Goal: Navigation & Orientation: Understand site structure

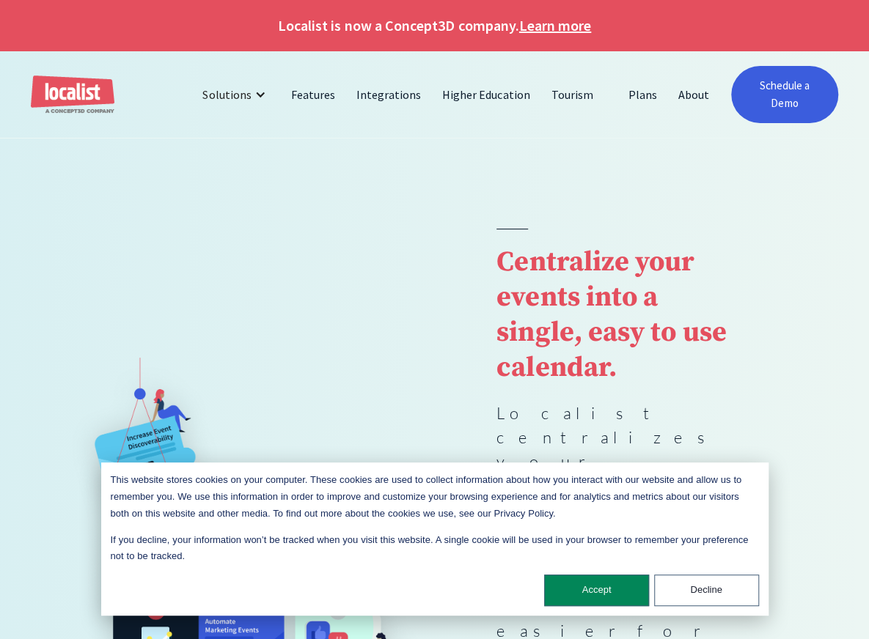
scroll to position [147, 0]
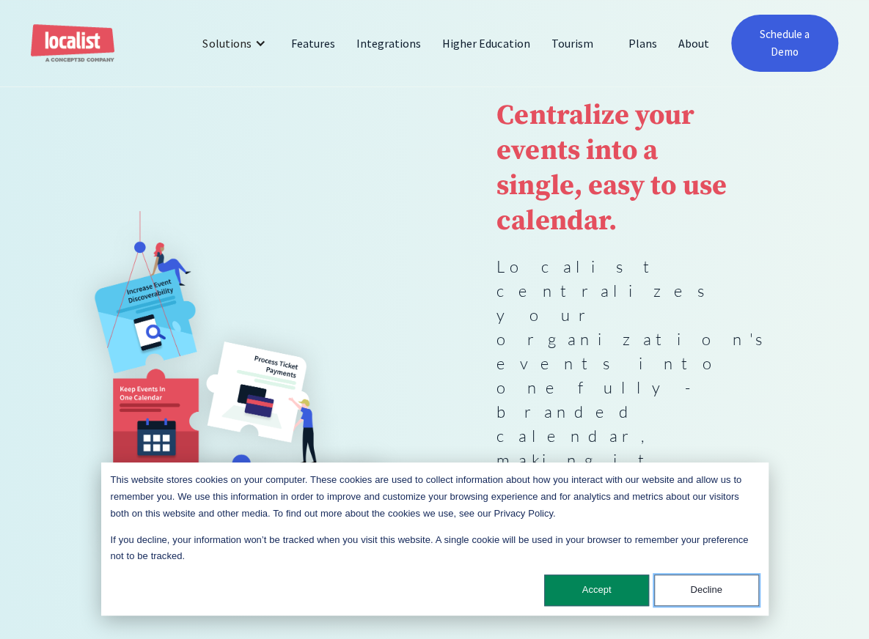
click at [721, 592] on button "Decline" at bounding box center [706, 591] width 105 height 32
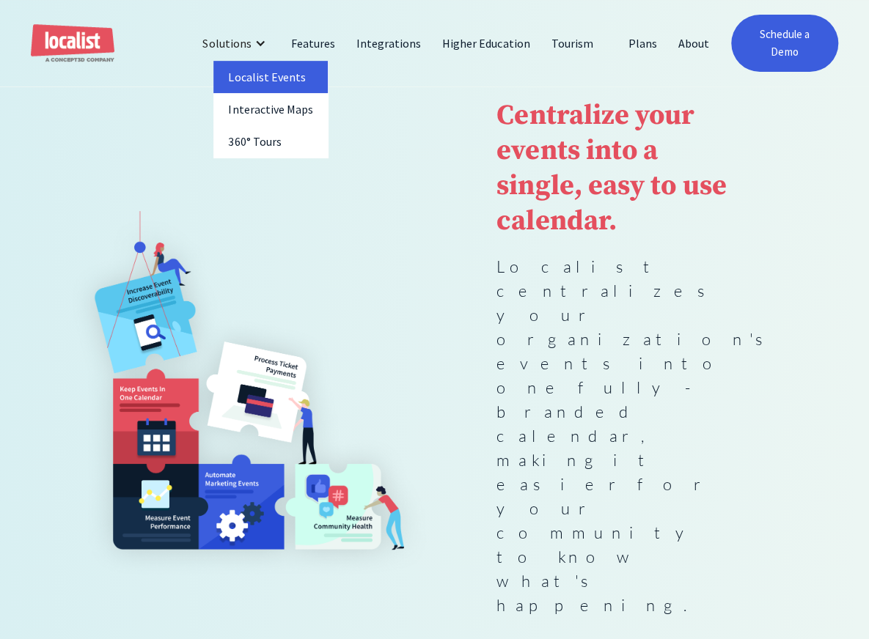
click at [257, 89] on link "Localist Events" at bounding box center [270, 77] width 114 height 32
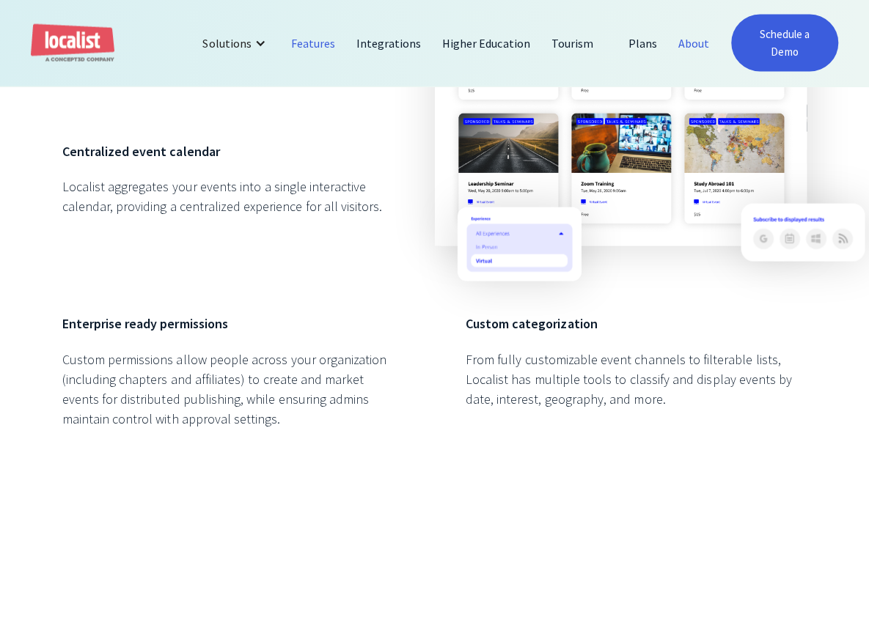
scroll to position [1393, 0]
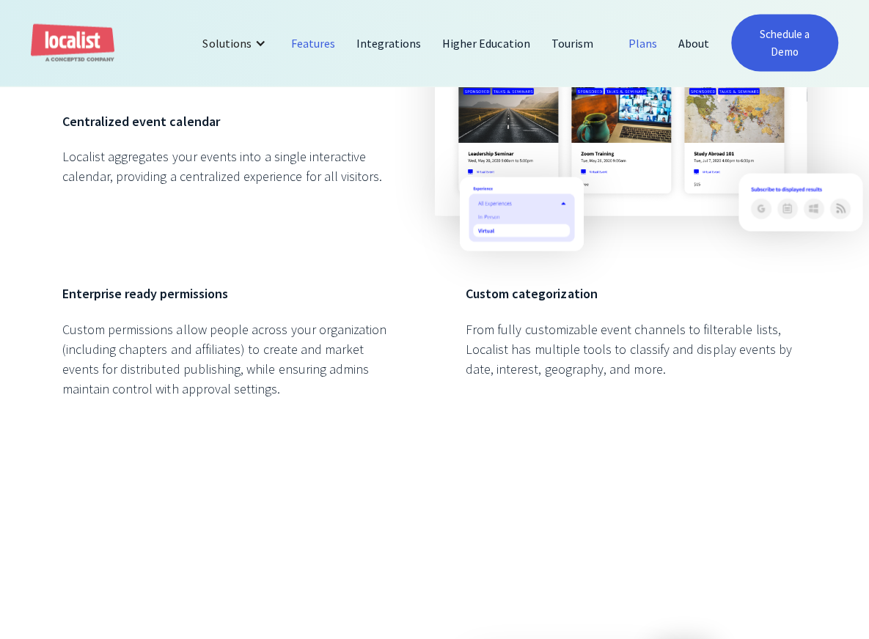
click at [661, 38] on link "Plans" at bounding box center [643, 43] width 50 height 35
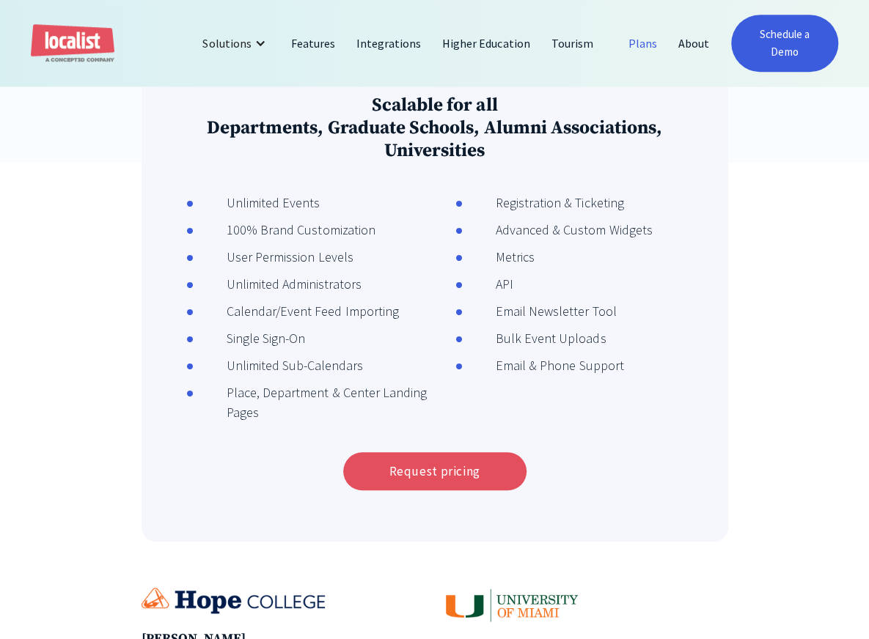
scroll to position [220, 0]
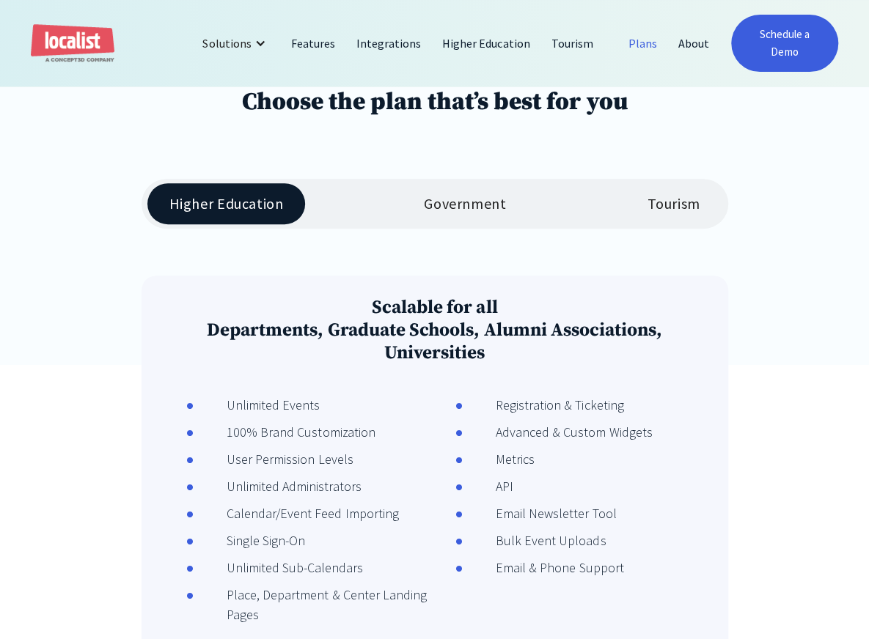
click at [475, 207] on div "Government" at bounding box center [465, 204] width 82 height 18
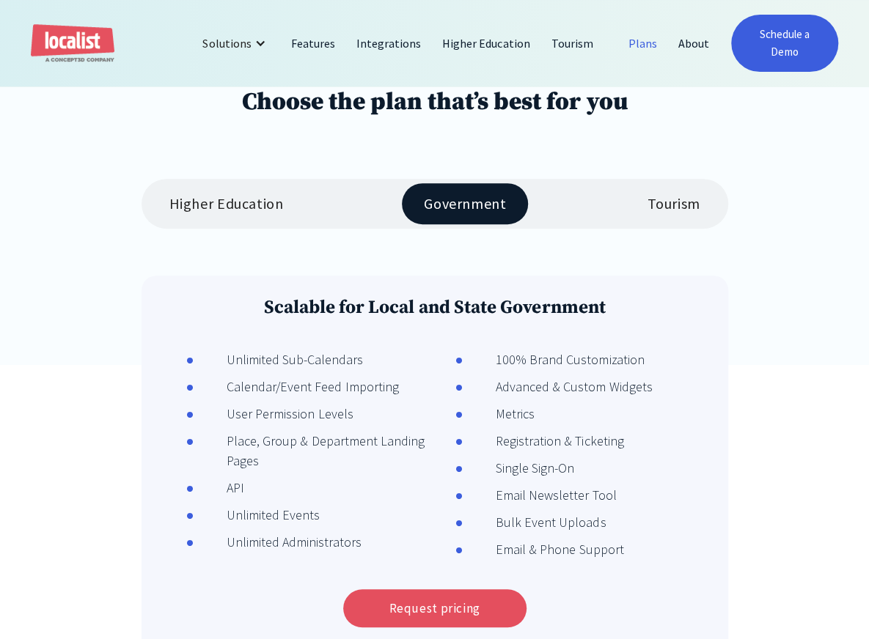
click at [673, 201] on div "Tourism" at bounding box center [673, 204] width 53 height 18
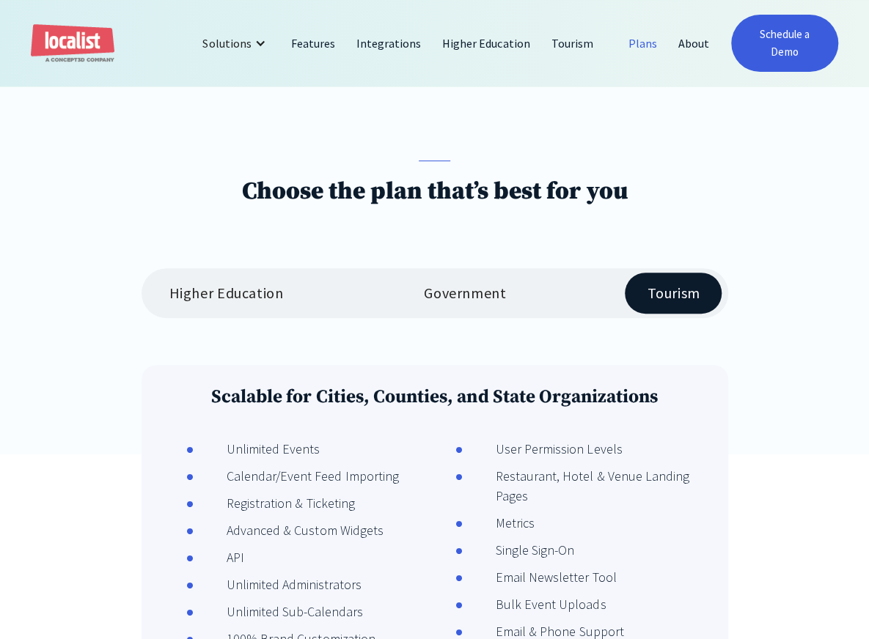
scroll to position [0, 0]
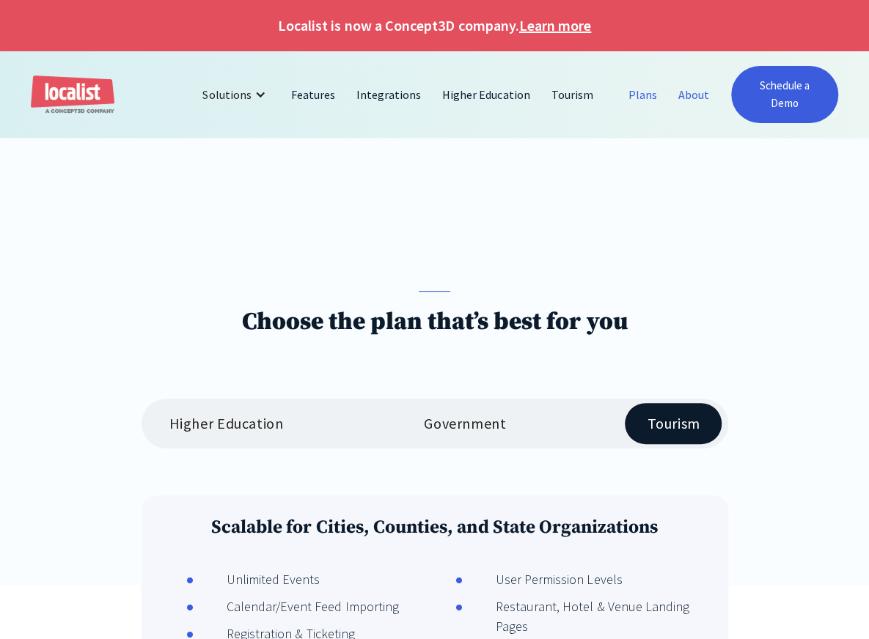
click at [702, 95] on link "About" at bounding box center [694, 94] width 52 height 35
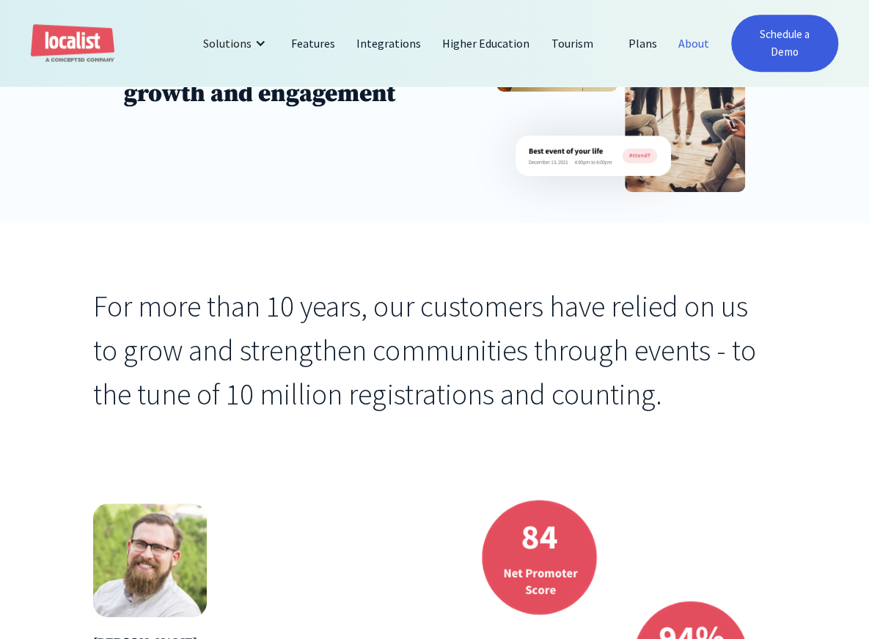
scroll to position [367, 0]
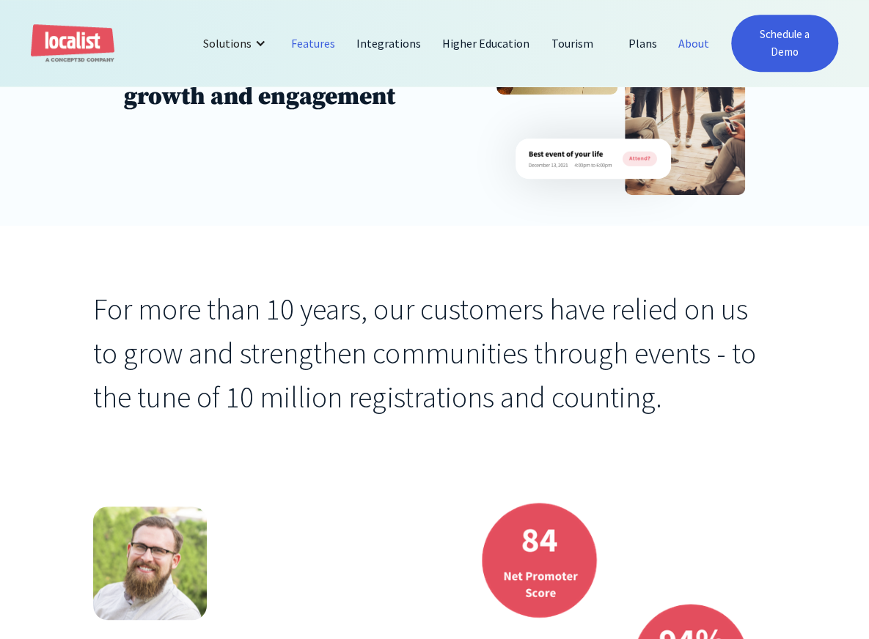
click at [314, 48] on link "Features" at bounding box center [313, 43] width 65 height 35
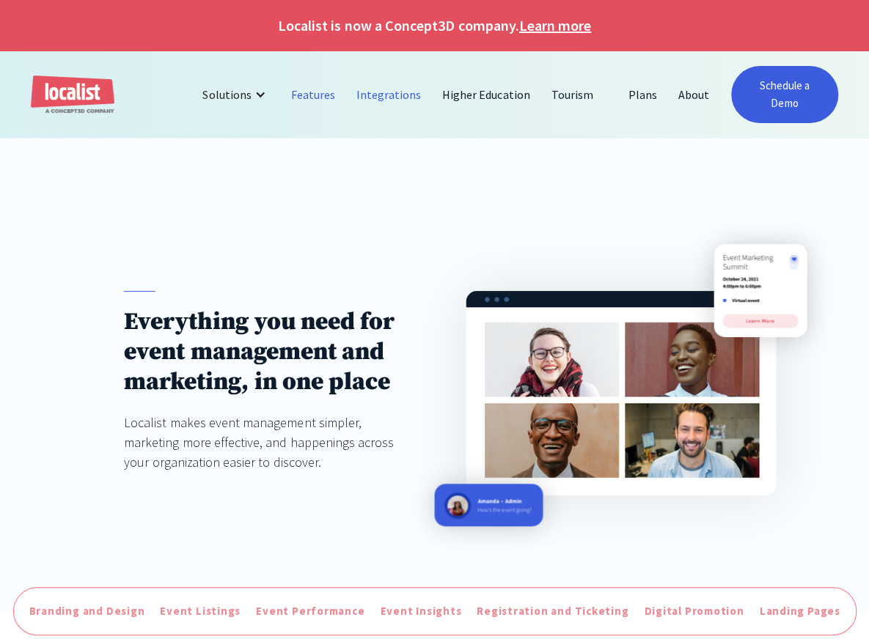
click at [391, 96] on link "Integrations" at bounding box center [389, 94] width 86 height 35
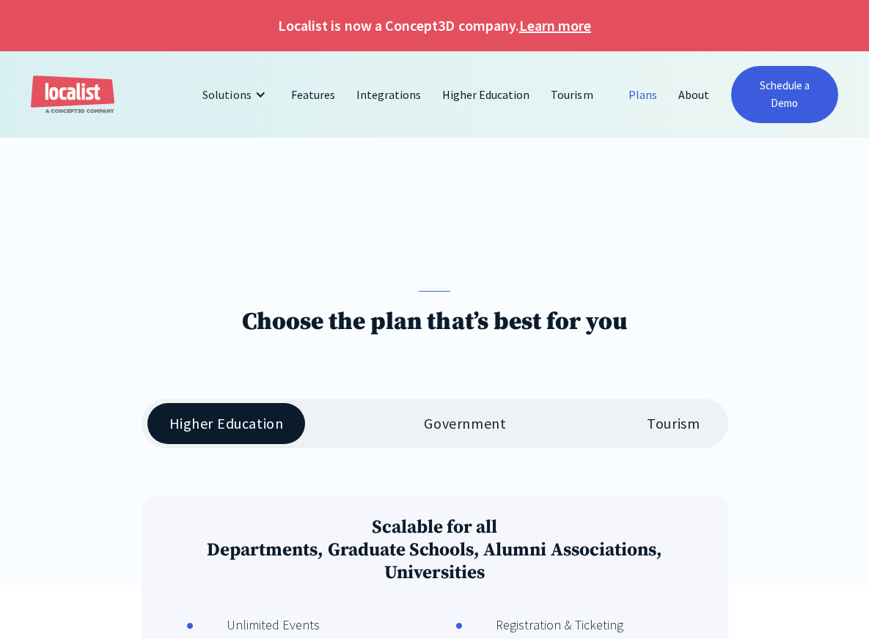
scroll to position [51, 0]
